Goal: Transaction & Acquisition: Purchase product/service

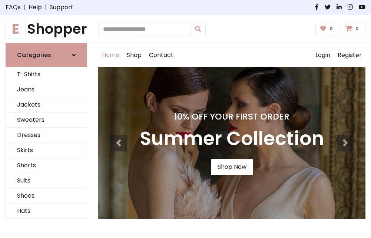
click at [185, 119] on h4 "10% Off Your First Order" at bounding box center [232, 117] width 184 height 10
click at [232, 167] on link "Shop Now" at bounding box center [232, 167] width 42 height 16
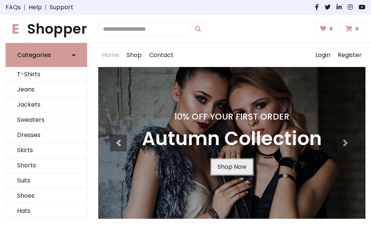
click at [232, 167] on link "Shop Now" at bounding box center [232, 167] width 42 height 16
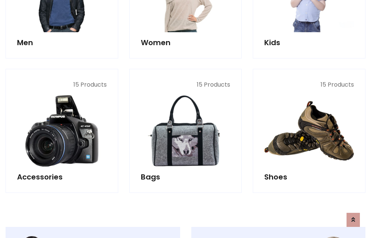
scroll to position [739, 0]
